Goal: Task Accomplishment & Management: Use online tool/utility

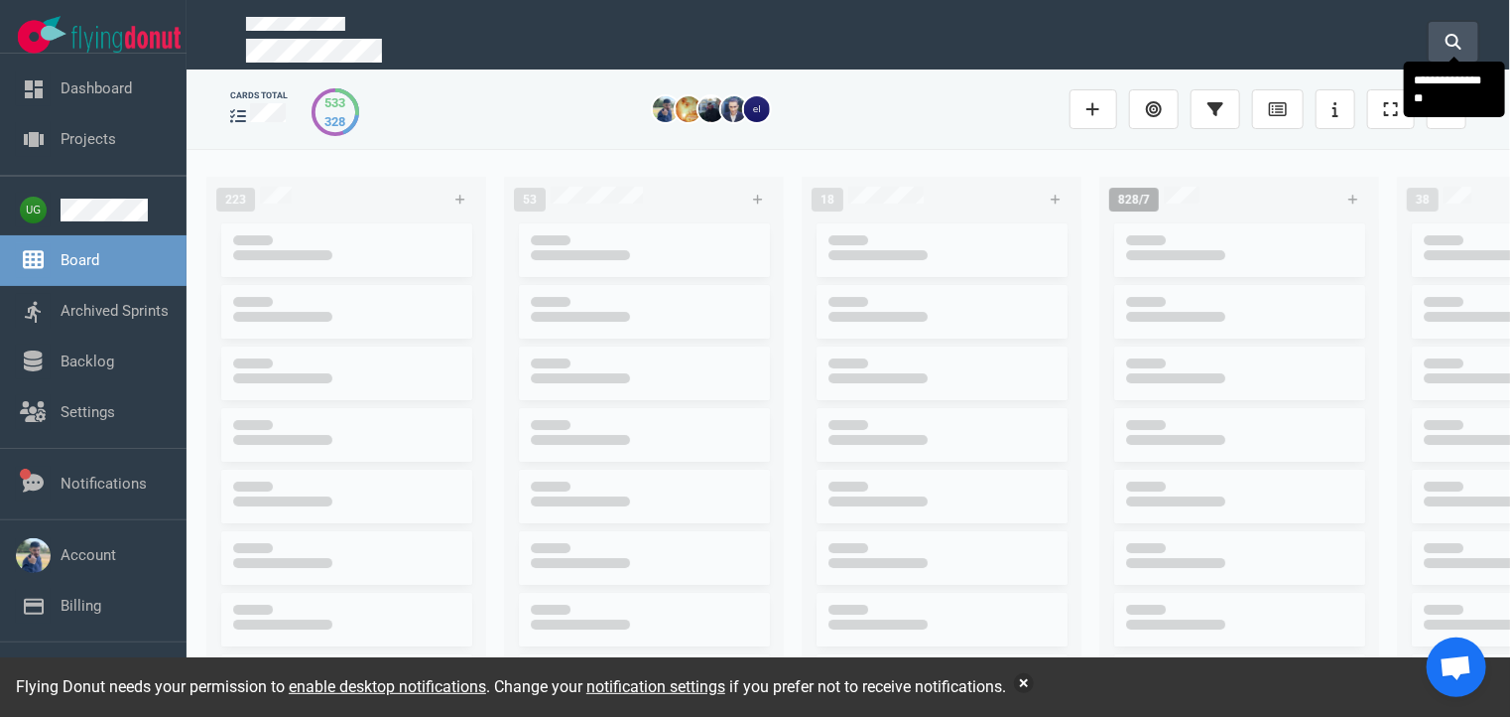
click at [1453, 41] on icon at bounding box center [1454, 42] width 16 height 16
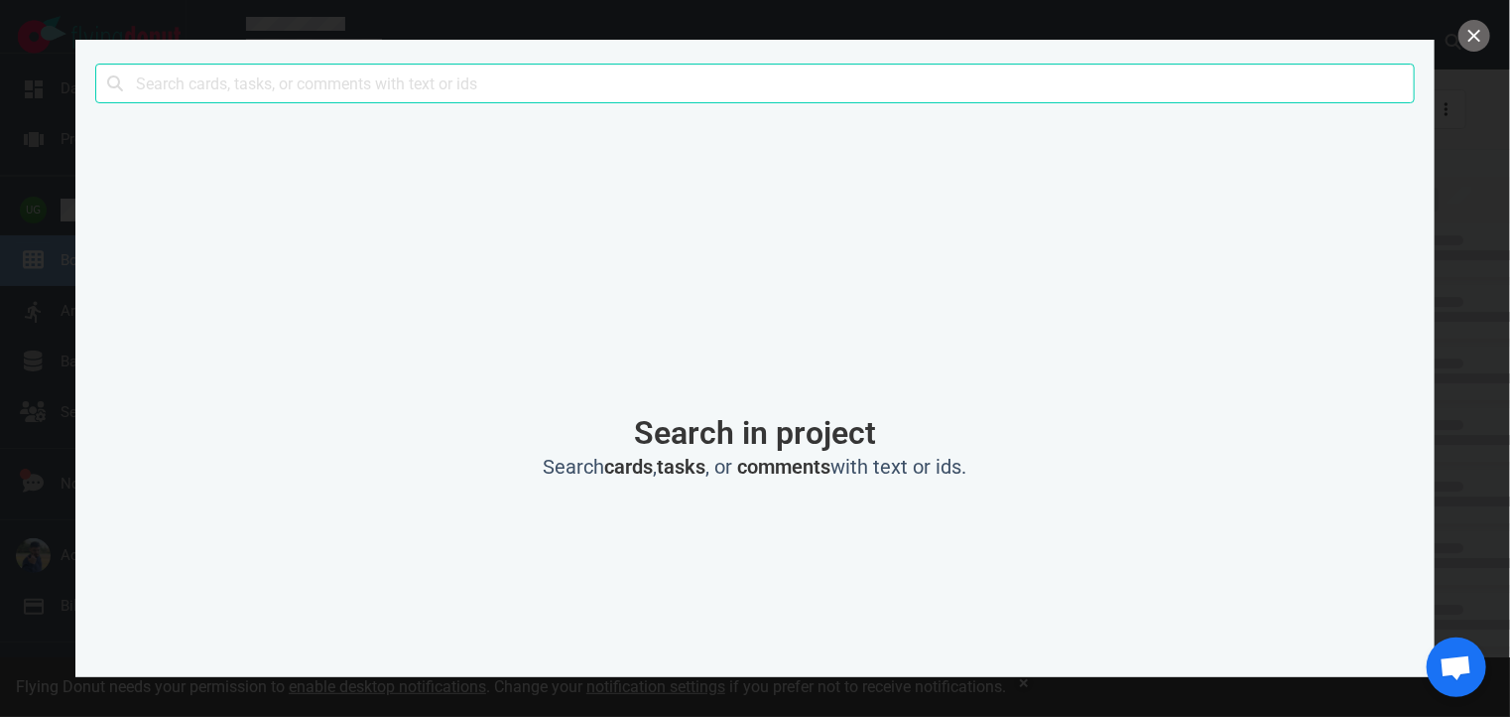
click at [1285, 80] on input "text" at bounding box center [755, 84] width 1320 height 40
type input "7561"
click button "Search" at bounding box center [0, 0] width 0 height 0
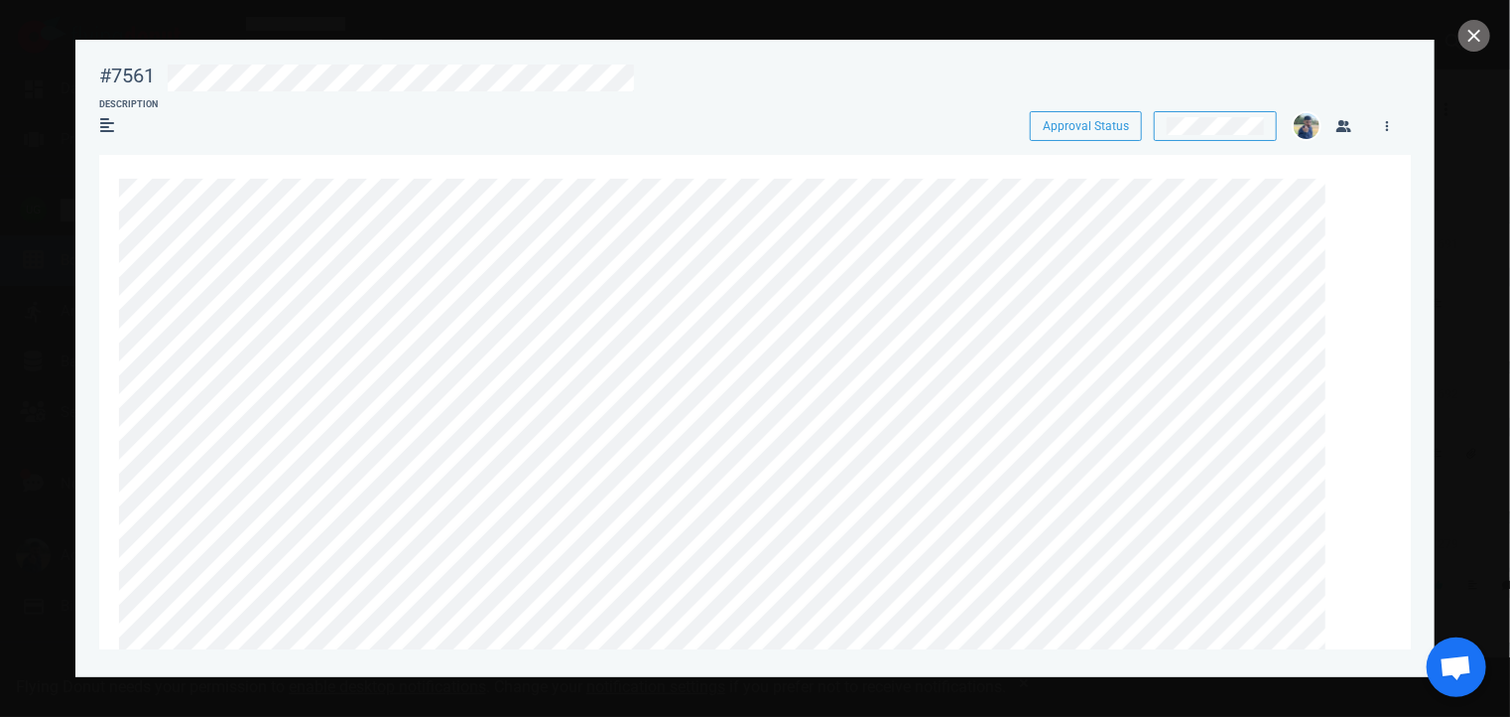
click at [14, 60] on div at bounding box center [755, 358] width 1510 height 717
click at [1469, 42] on button "close" at bounding box center [1475, 36] width 32 height 32
